Goal: Task Accomplishment & Management: Manage account settings

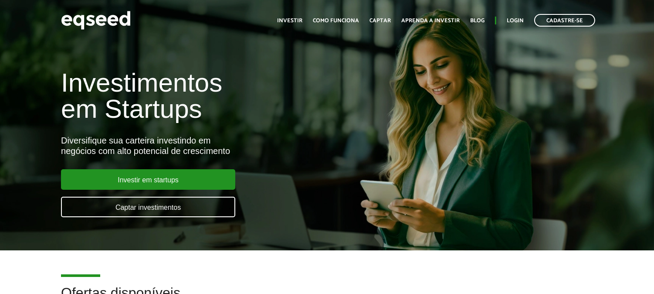
click at [515, 15] on ul "Início Investir Como funciona Captar Aprenda a investir Blog Login Cadastre-se" at bounding box center [436, 20] width 327 height 13
click at [515, 18] on link "Login" at bounding box center [515, 21] width 17 height 6
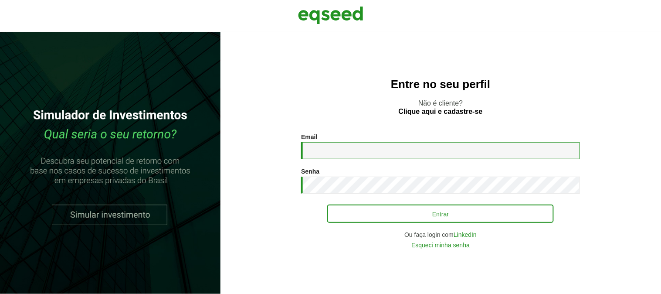
type input "**********"
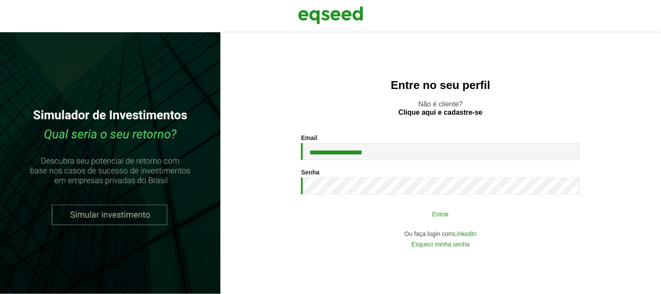
click at [401, 210] on button "Entrar" at bounding box center [440, 213] width 227 height 17
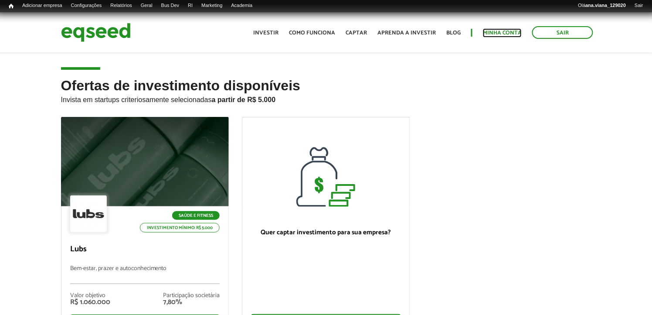
click at [495, 30] on link "Minha conta" at bounding box center [502, 33] width 39 height 6
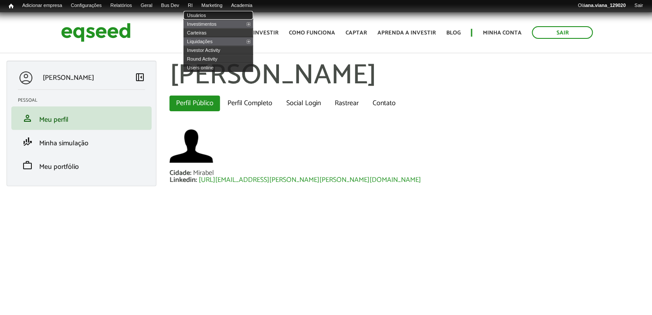
click at [212, 13] on link "Usuários" at bounding box center [218, 15] width 70 height 9
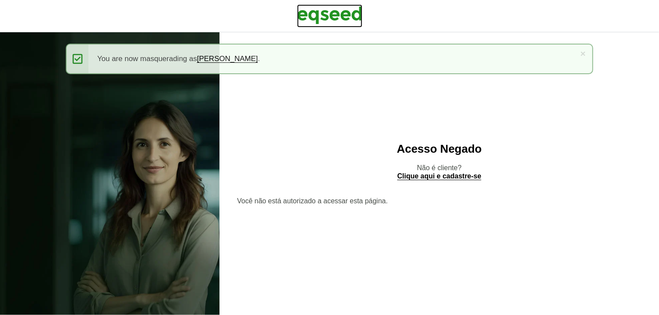
click at [335, 9] on img at bounding box center [329, 15] width 65 height 22
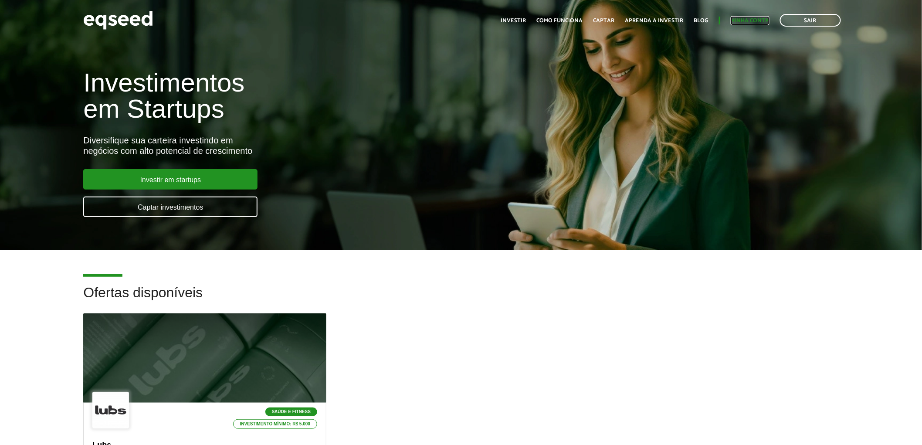
click at [651, 22] on link "Minha conta" at bounding box center [750, 21] width 39 height 6
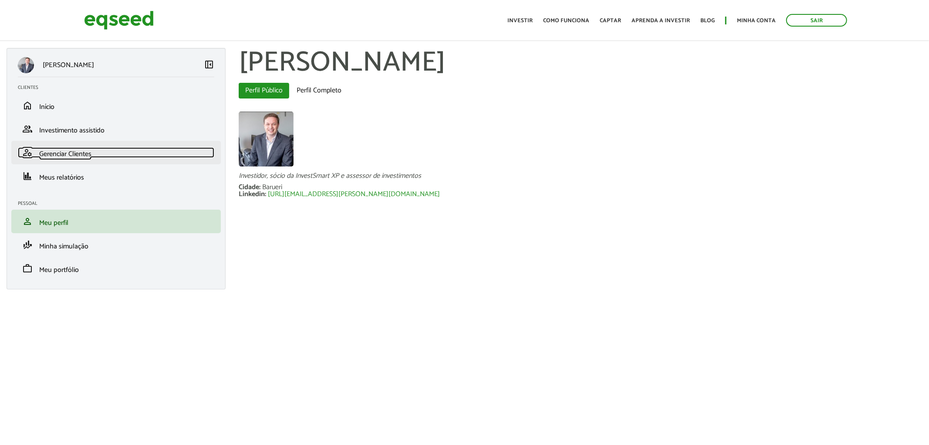
click at [58, 151] on span "Gerenciar Clientes" at bounding box center [65, 154] width 52 height 12
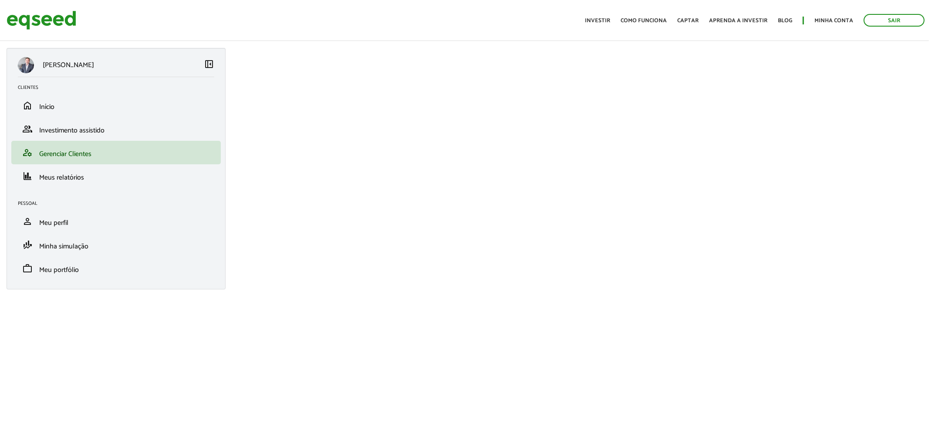
click at [210, 65] on span "left_panel_close" at bounding box center [209, 64] width 10 height 10
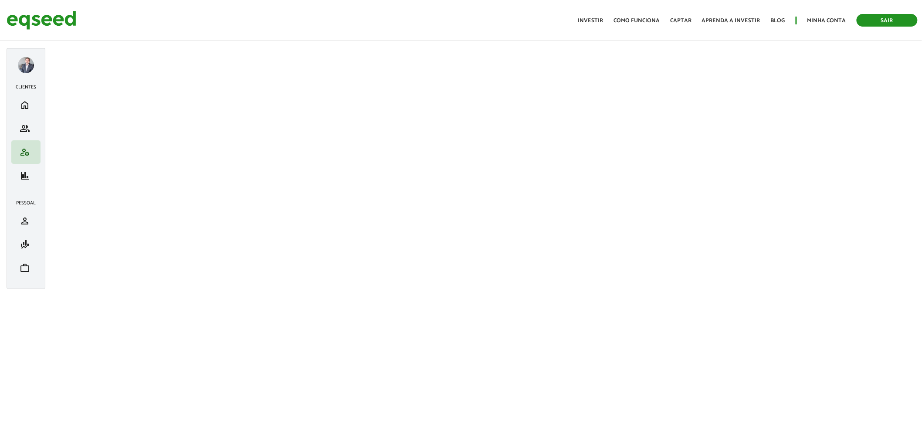
click at [897, 19] on link "Sair" at bounding box center [887, 20] width 61 height 13
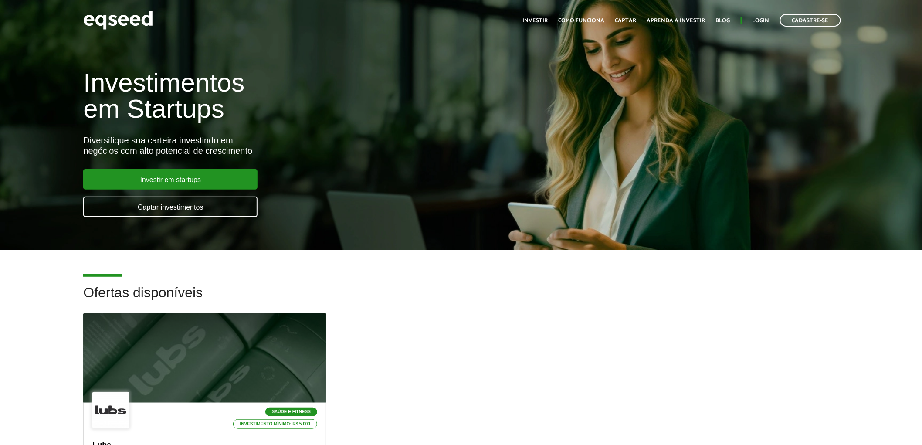
click at [763, 13] on div "Toggle navigation Início Investir Como funciona Captar Aprenda a investir Blog …" at bounding box center [681, 20] width 327 height 23
click at [760, 21] on link "Login" at bounding box center [760, 21] width 17 height 6
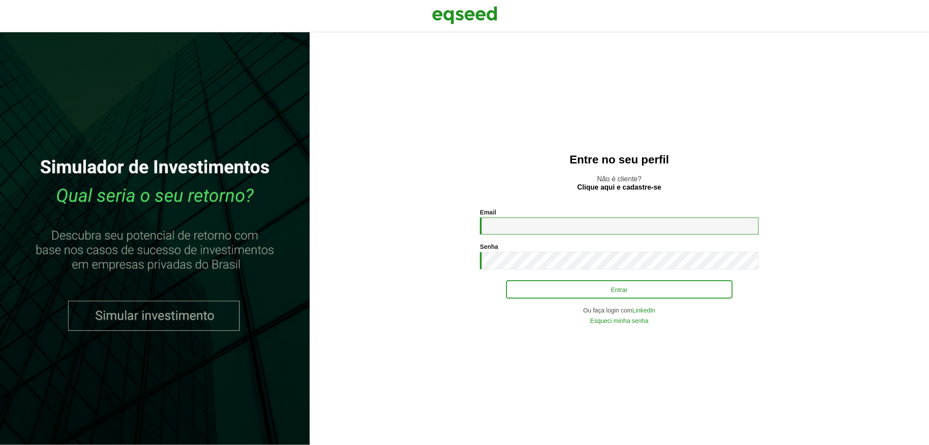
type input "**********"
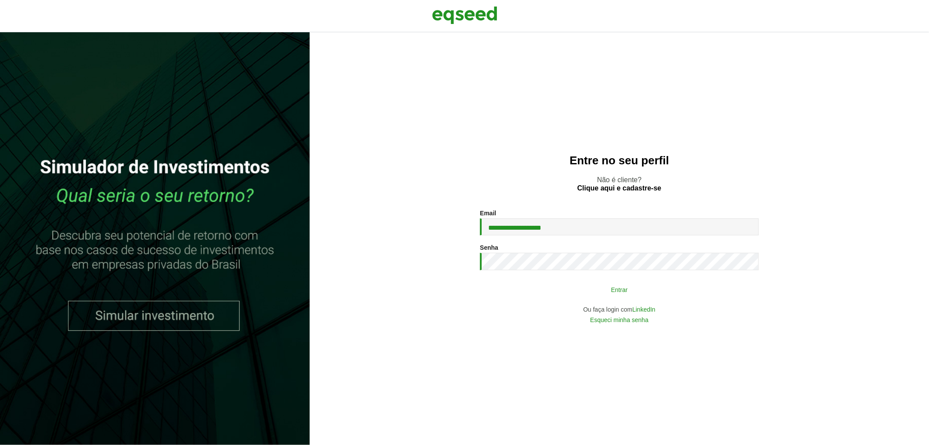
click at [578, 287] on button "Entrar" at bounding box center [619, 289] width 227 height 17
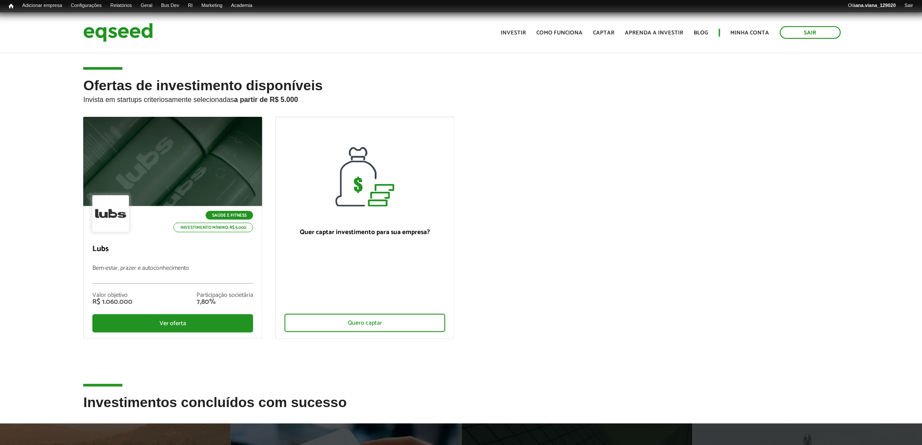
click at [603, 125] on ul "Saúde e Fitness Investimento mínimo: R$ 5.000 Lubs Bem-estar, prazer e autoconh…" at bounding box center [461, 235] width 768 height 237
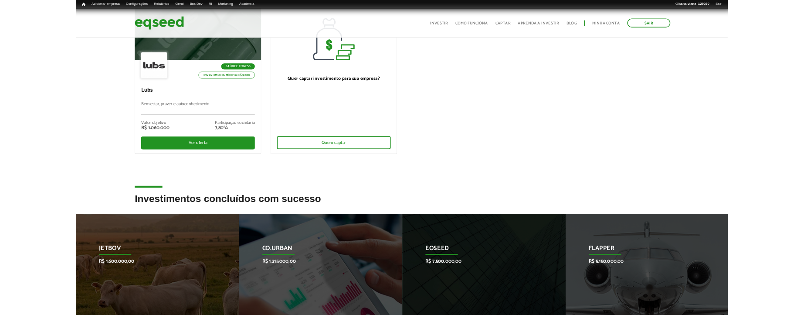
scroll to position [242, 0]
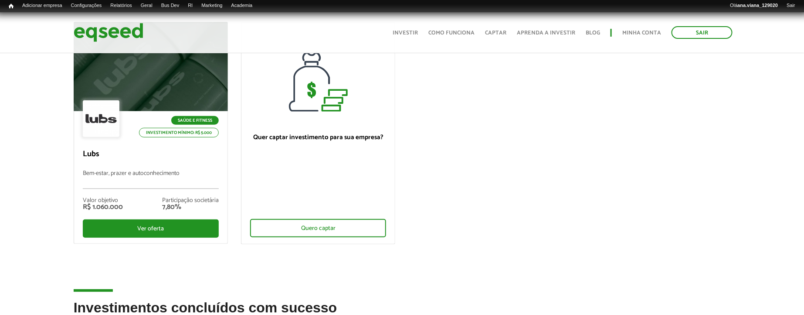
scroll to position [0, 0]
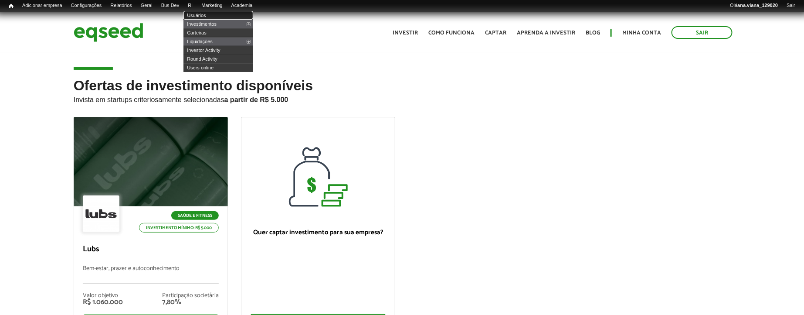
click at [209, 13] on link "Usuários" at bounding box center [218, 15] width 70 height 9
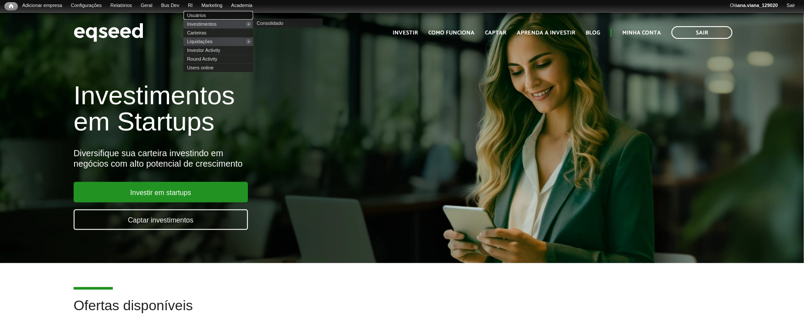
click at [215, 15] on link "Usuários" at bounding box center [218, 15] width 70 height 9
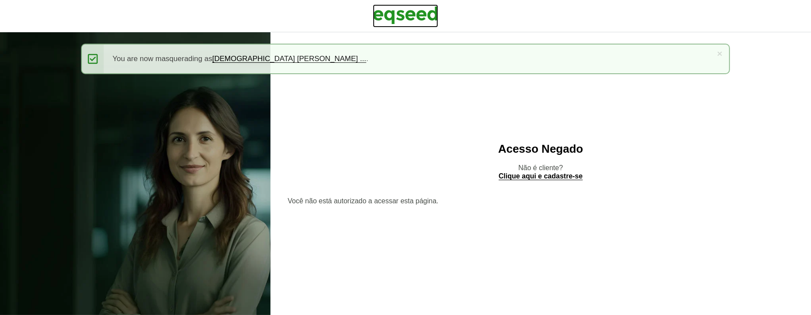
click at [428, 12] on img at bounding box center [405, 15] width 65 height 22
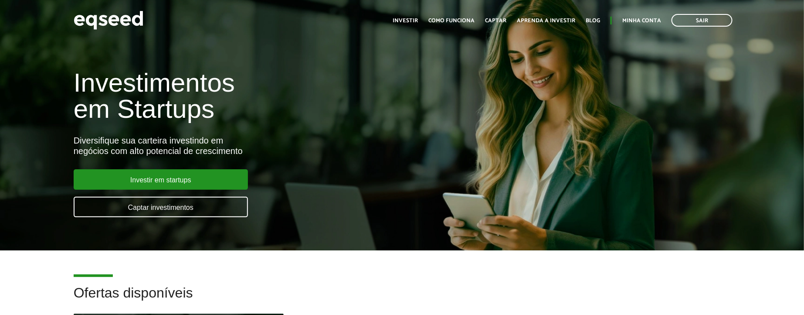
click at [637, 15] on ul "Início Investir Como funciona Captar Aprenda a investir Blog Minha conta Sair" at bounding box center [562, 20] width 349 height 13
click at [639, 18] on link "Minha conta" at bounding box center [641, 21] width 39 height 6
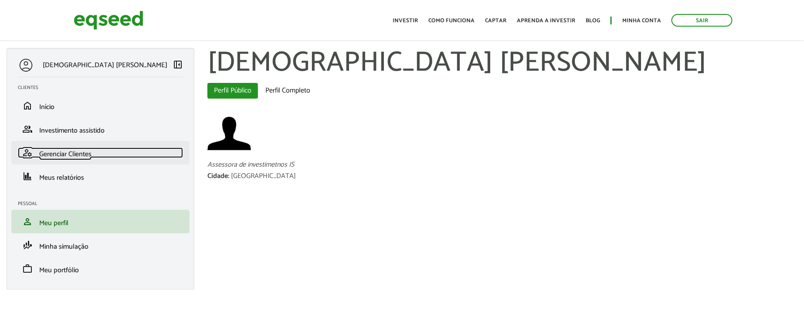
click at [96, 153] on link "manage_accounts Gerenciar Clientes" at bounding box center [100, 152] width 165 height 10
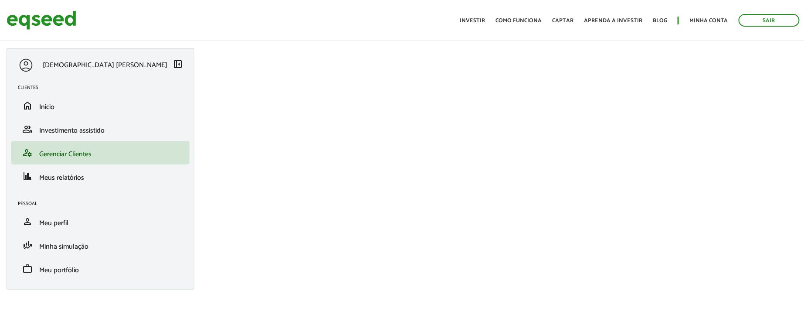
click at [173, 66] on span "left_panel_close" at bounding box center [178, 64] width 10 height 10
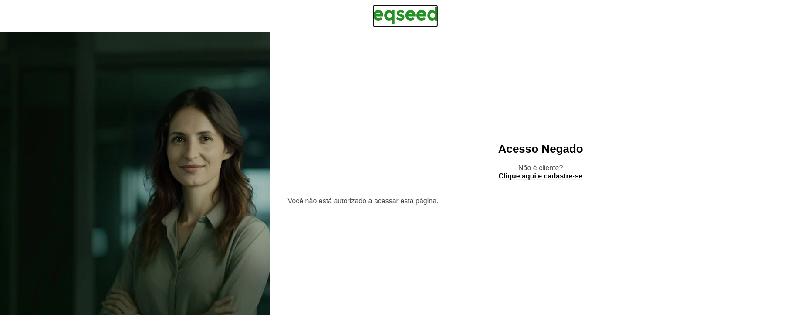
click at [391, 14] on img at bounding box center [405, 15] width 65 height 22
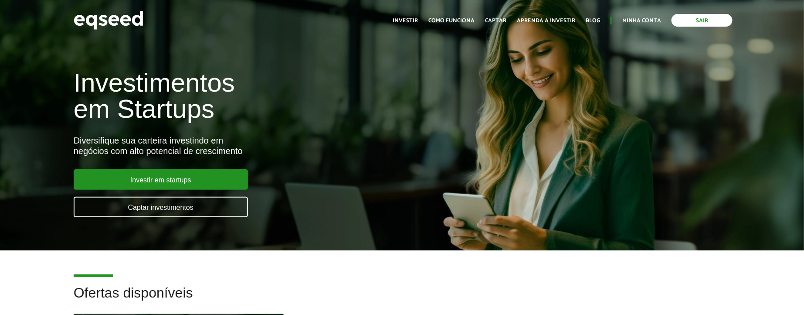
click at [694, 16] on link "Sair" at bounding box center [701, 20] width 61 height 13
click at [659, 19] on link "Login" at bounding box center [652, 21] width 17 height 6
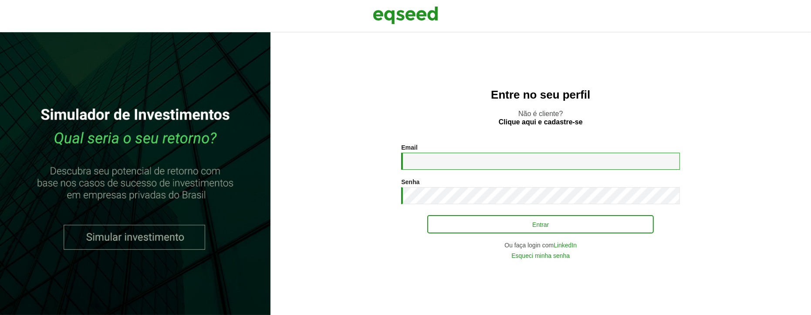
type input "**********"
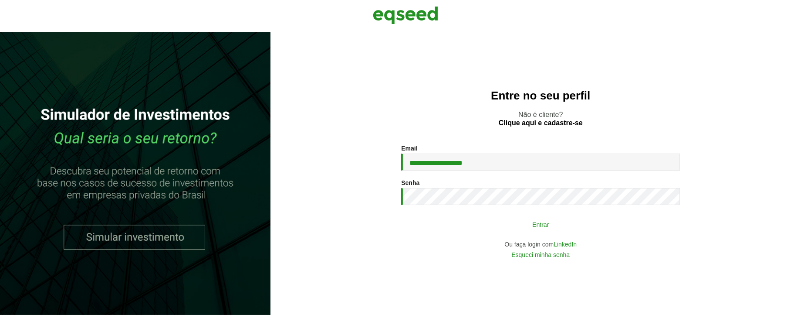
click at [546, 227] on button "Entrar" at bounding box center [540, 224] width 227 height 17
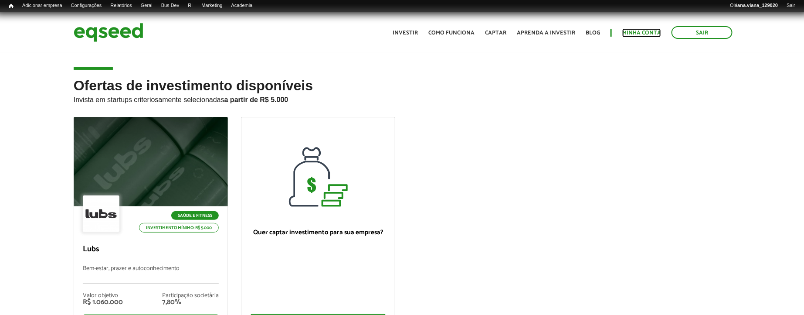
click at [640, 31] on link "Minha conta" at bounding box center [641, 33] width 39 height 6
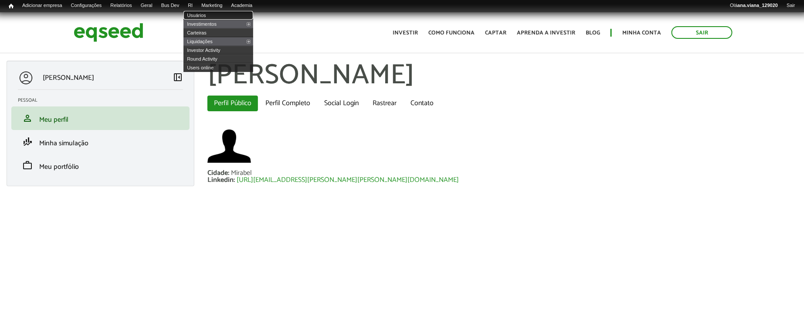
click at [207, 12] on link "Usuários" at bounding box center [218, 15] width 70 height 9
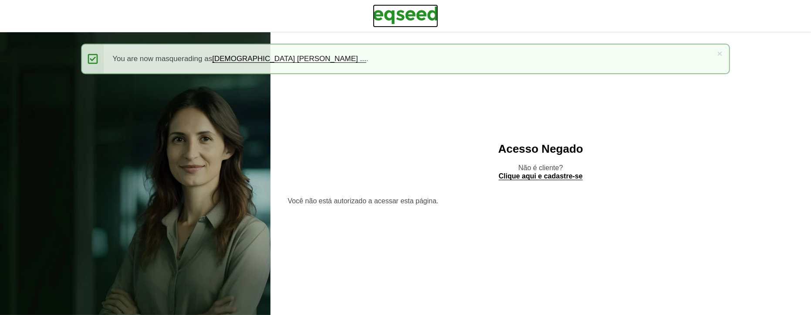
click at [432, 10] on img at bounding box center [405, 15] width 65 height 22
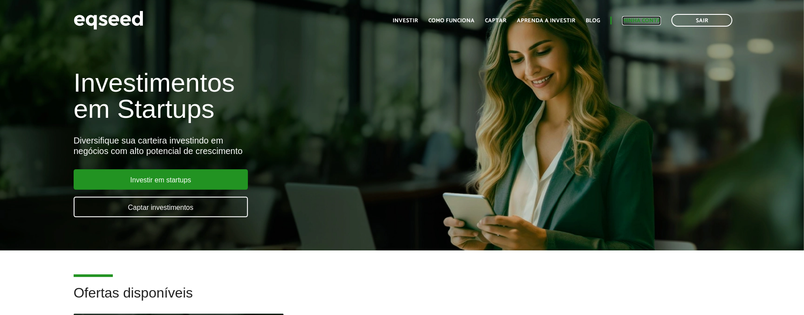
click at [632, 19] on link "Minha conta" at bounding box center [641, 21] width 39 height 6
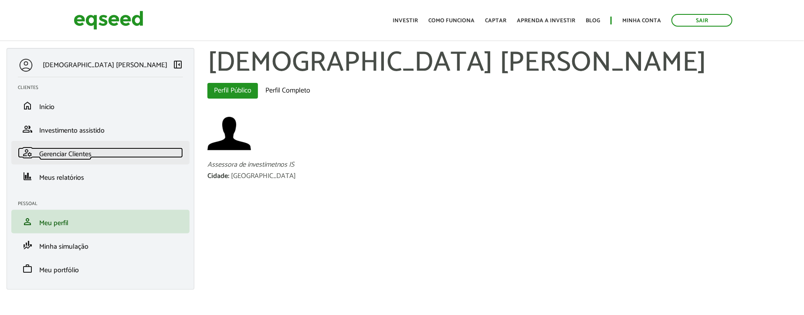
click at [58, 154] on span "Gerenciar Clientes" at bounding box center [65, 154] width 52 height 12
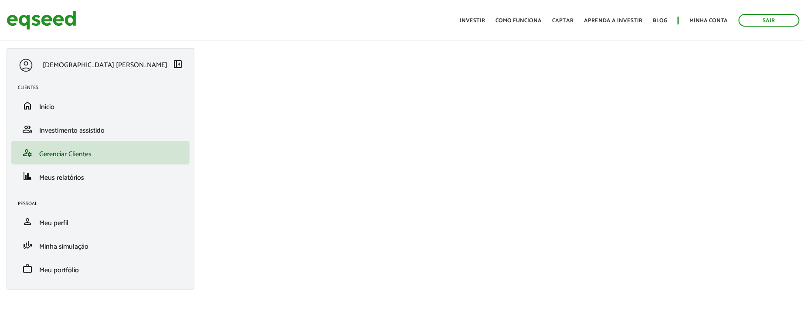
click at [175, 67] on span "left_panel_close" at bounding box center [178, 64] width 10 height 10
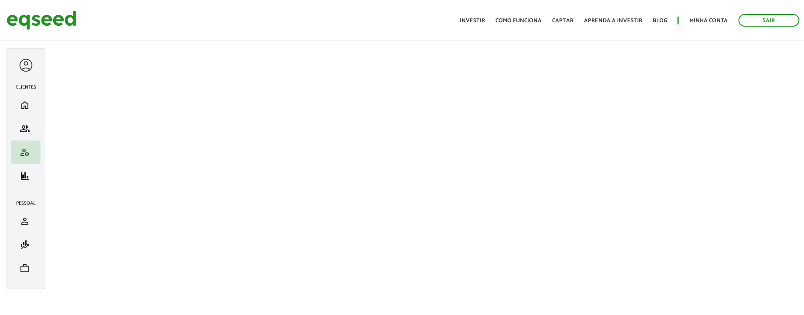
drag, startPoint x: 319, startPoint y: 36, endPoint x: 247, endPoint y: 37, distance: 72.8
click at [247, 37] on header "Sair Toggle navigation Toggle navigation Início Investir Como funciona Captar A…" at bounding box center [402, 20] width 804 height 41
